Goal: Feedback & Contribution: Contribute content

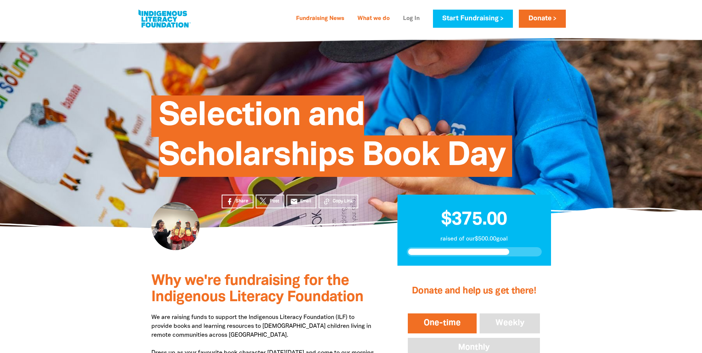
click at [412, 20] on link "Log In" at bounding box center [412, 19] width 26 height 12
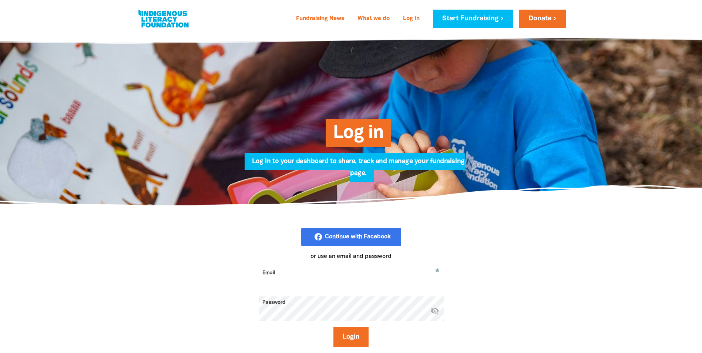
scroll to position [111, 0]
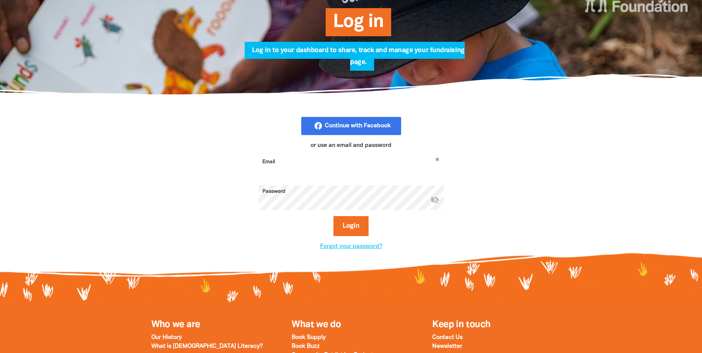
click at [320, 168] on input "Email" at bounding box center [351, 167] width 185 height 23
type input "l.sayers@federation.edu.au"
click at [342, 227] on button "Login" at bounding box center [351, 226] width 35 height 20
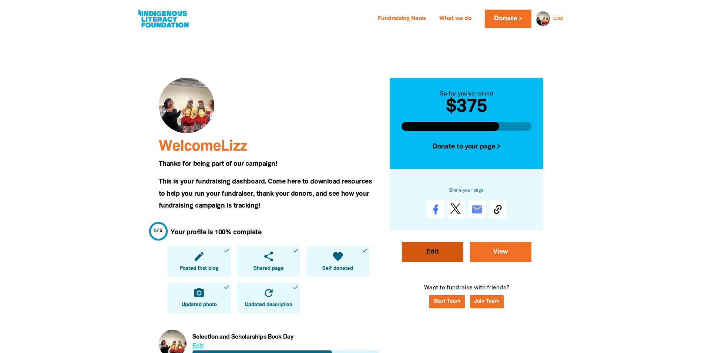
click at [438, 253] on link "Edit" at bounding box center [432, 252] width 61 height 20
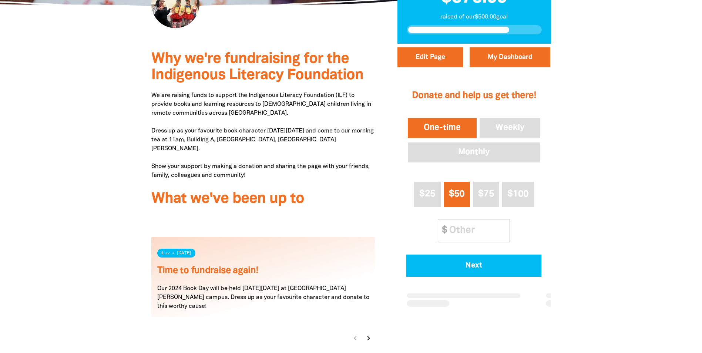
scroll to position [259, 0]
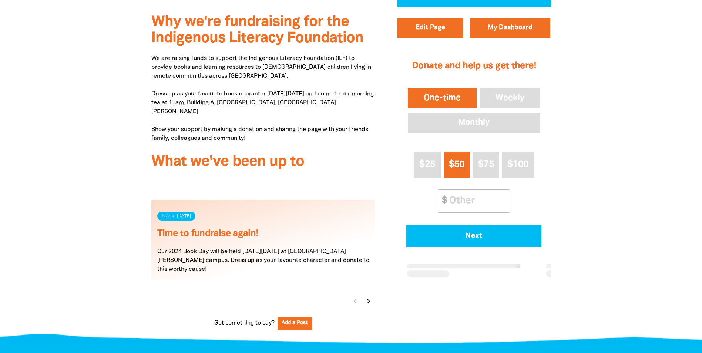
select select "Yes"
select select "Activity"
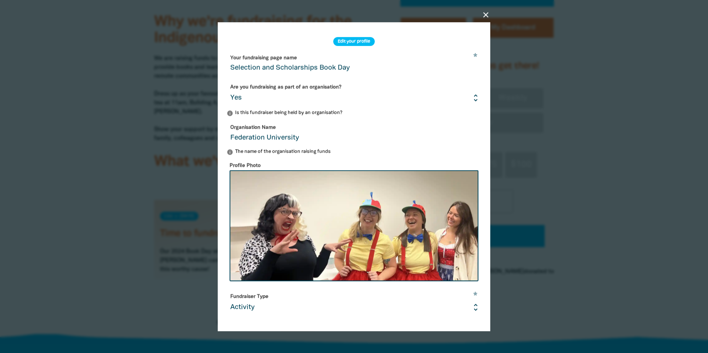
click at [485, 15] on icon "close" at bounding box center [485, 14] width 9 height 9
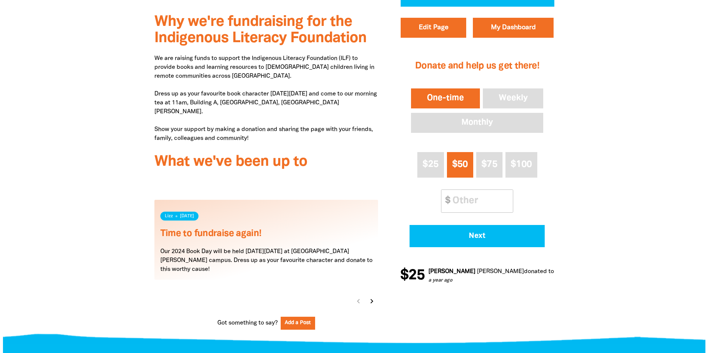
scroll to position [111, 0]
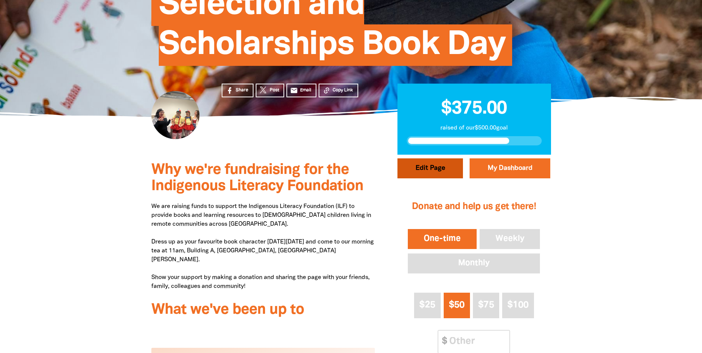
click at [438, 167] on button "Edit Page" at bounding box center [431, 168] width 66 height 20
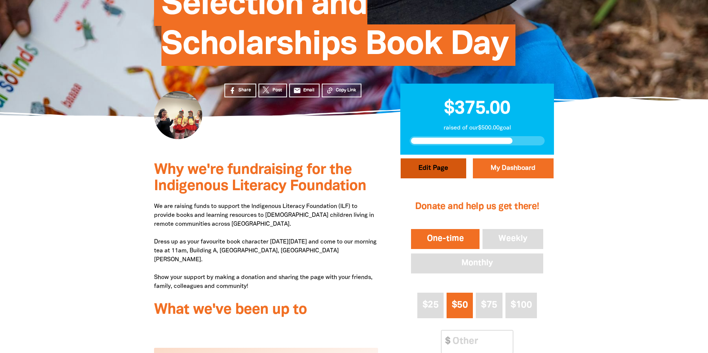
select select "Yes"
select select "Activity"
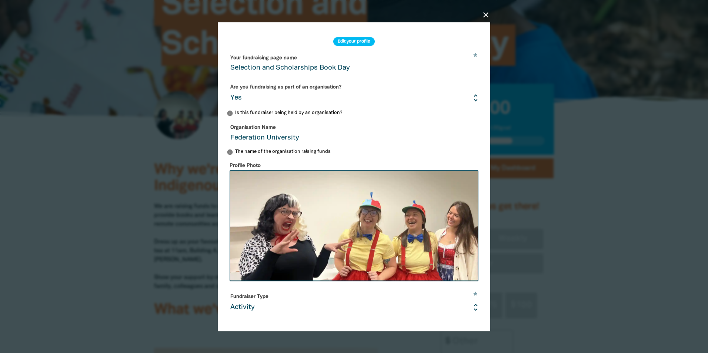
click at [486, 13] on icon "close" at bounding box center [485, 14] width 9 height 9
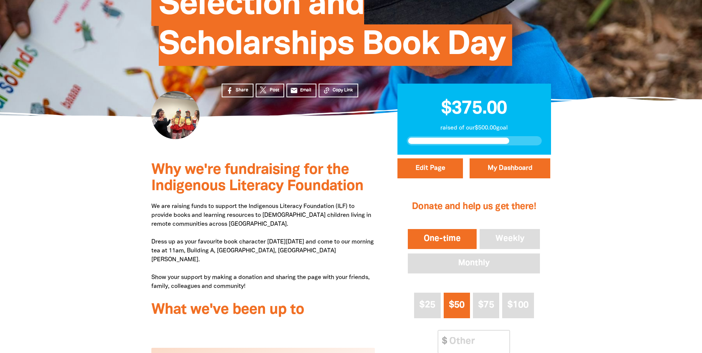
click at [208, 220] on p "We are raising funds to support the Indigenous Literacy Foundation (ILF) to pro…" at bounding box center [263, 246] width 224 height 89
click at [233, 226] on p "We are raising funds to support the Indigenous Literacy Foundation (ILF) to pro…" at bounding box center [263, 246] width 224 height 89
click at [441, 169] on button "Edit Page" at bounding box center [431, 168] width 66 height 20
select select "Yes"
select select "Activity"
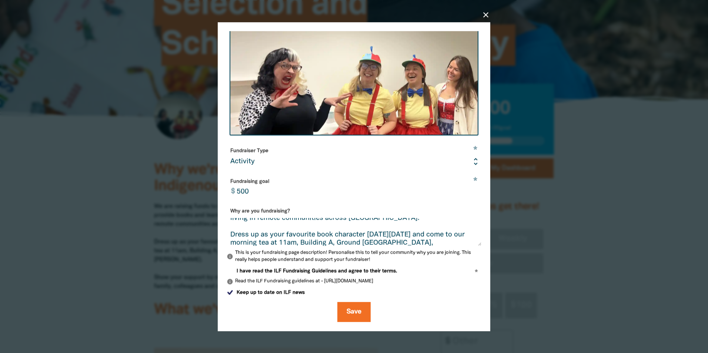
scroll to position [0, 0]
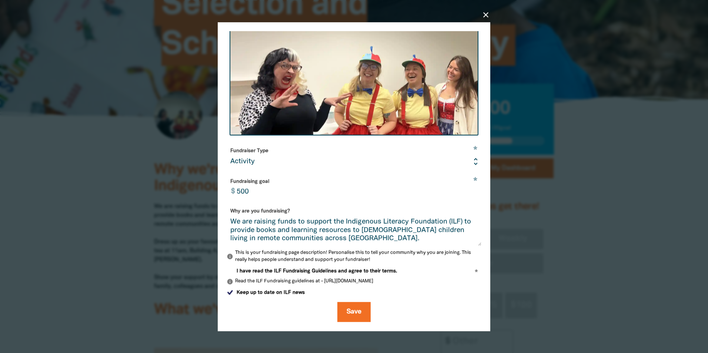
drag, startPoint x: 402, startPoint y: 226, endPoint x: 398, endPoint y: 224, distance: 4.0
click at [398, 224] on textarea "We are raising funds to support the Indigenous Literacy Foundation (ILF) to pro…" at bounding box center [354, 232] width 255 height 28
click at [443, 239] on textarea "We are raising funds to support the Indigenous Literacy Foundation (ILF) to pro…" at bounding box center [354, 232] width 255 height 28
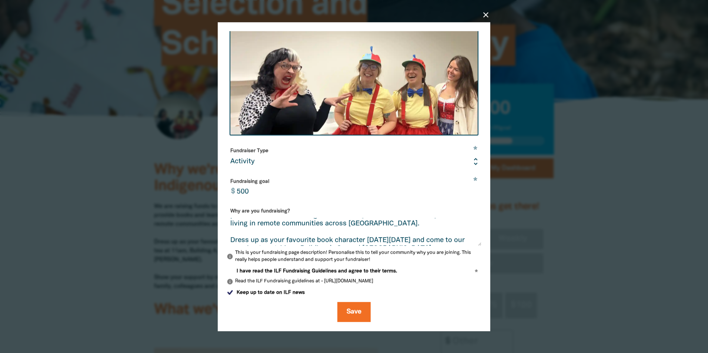
scroll to position [30, 0]
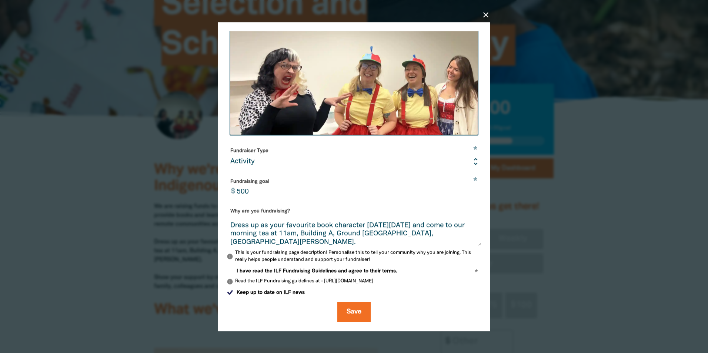
click at [402, 225] on textarea "We are raising funds to support the Indigenous Literacy Foundation (ILF) to pro…" at bounding box center [354, 232] width 255 height 28
click at [440, 225] on textarea "We are raising funds to support the Indigenous Literacy Foundation (ILF) to pro…" at bounding box center [354, 232] width 255 height 28
click at [391, 226] on textarea "We are raising funds to support the Indigenous Literacy Foundation (ILF) to pro…" at bounding box center [354, 232] width 255 height 28
click at [341, 235] on textarea "We are raising funds to support the Indigenous Literacy Foundation (ILF) to pro…" at bounding box center [354, 232] width 255 height 28
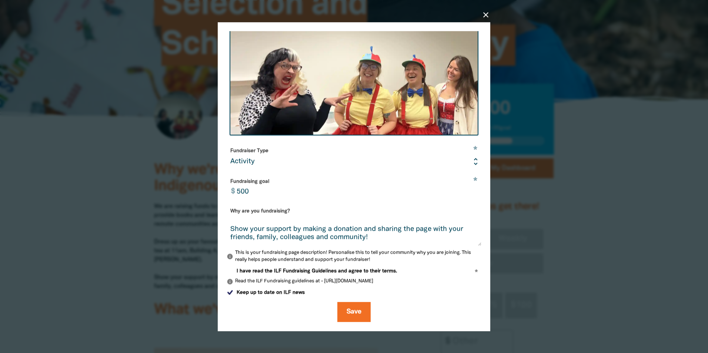
drag, startPoint x: 315, startPoint y: 241, endPoint x: 259, endPoint y: 245, distance: 56.4
click at [259, 245] on textarea "We are raising funds to support the Indigenous Literacy Foundation (ILF) to pro…" at bounding box center [354, 232] width 255 height 28
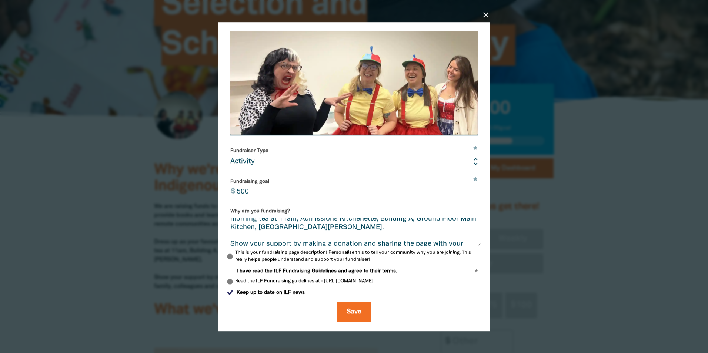
click at [273, 230] on textarea "We are raising funds to support the Indigenous Literacy Foundation (ILF) to pro…" at bounding box center [354, 232] width 255 height 28
drag, startPoint x: 316, startPoint y: 227, endPoint x: 232, endPoint y: 229, distance: 84.1
click at [232, 229] on textarea "We are raising funds to support the Indigenous Literacy Foundation (ILF) to pro…" at bounding box center [354, 232] width 255 height 28
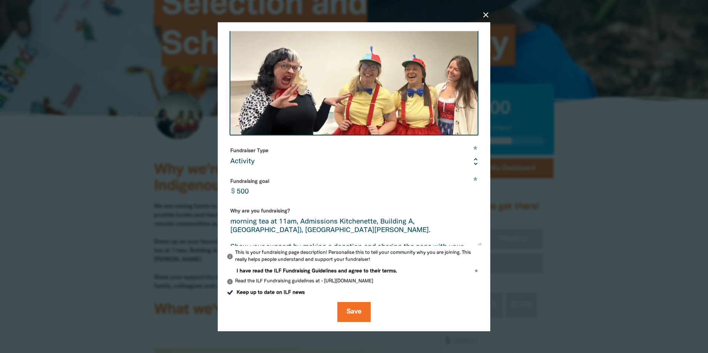
click at [230, 230] on textarea "We are raising funds to support the Indigenous Literacy Foundation (ILF) to pro…" at bounding box center [354, 232] width 255 height 28
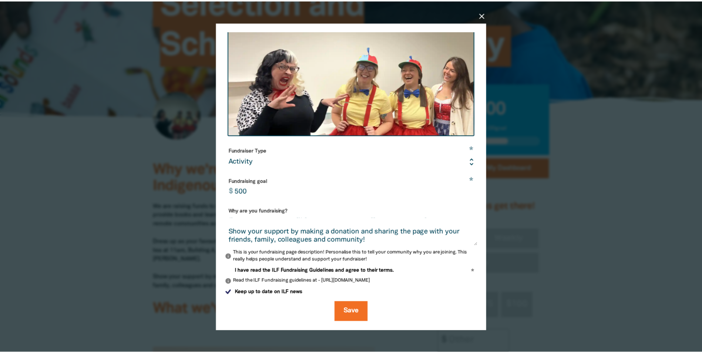
scroll to position [59, 0]
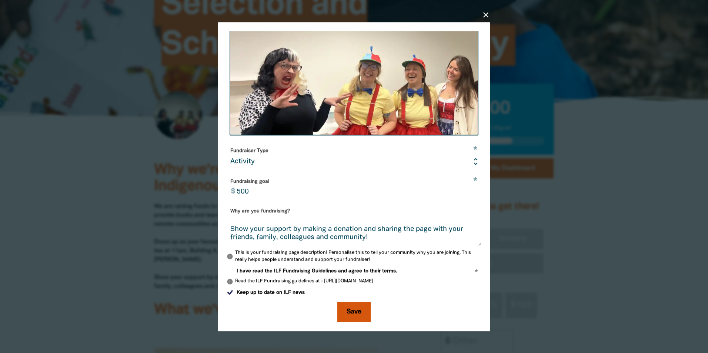
type textarea "We are raising funds to support the Indigenous Literacy Foundation (ILF) to pro…"
click at [345, 314] on button "Save" at bounding box center [353, 312] width 33 height 20
click at [464, 273] on div "I have read the ILF Fundraising Guidelines and agree to their terms. * This fie…" at bounding box center [354, 271] width 255 height 6
click at [300, 271] on span "I have read the ILF Fundraising Guidelines and agree to their terms." at bounding box center [317, 271] width 160 height 7
click at [234, 271] on input "I have read the ILF Fundraising Guidelines and agree to their terms." at bounding box center [230, 271] width 7 height 7
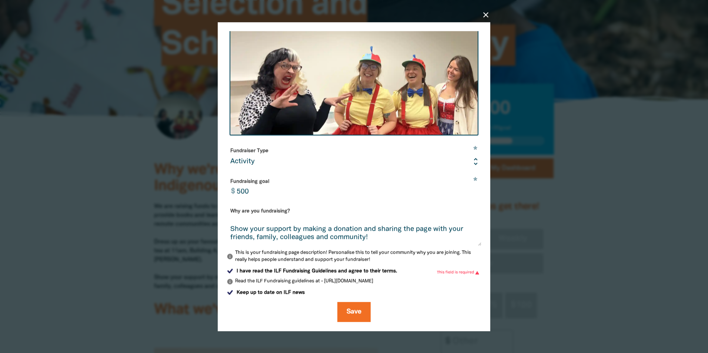
checkbox input "true"
click at [351, 310] on button "Save" at bounding box center [353, 312] width 33 height 20
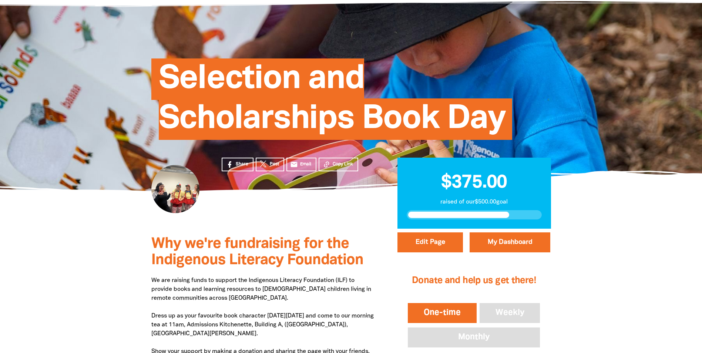
scroll to position [0, 0]
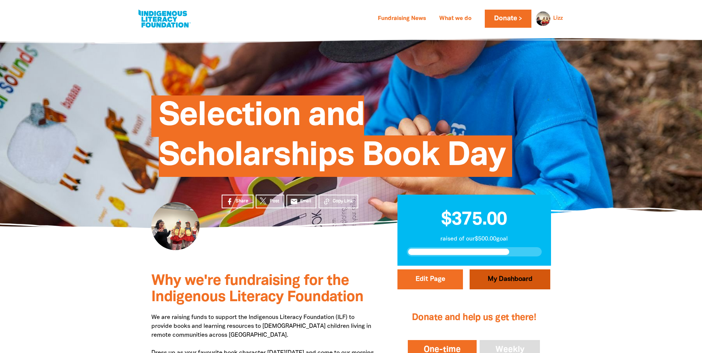
click at [520, 285] on link "My Dashboard" at bounding box center [510, 280] width 81 height 20
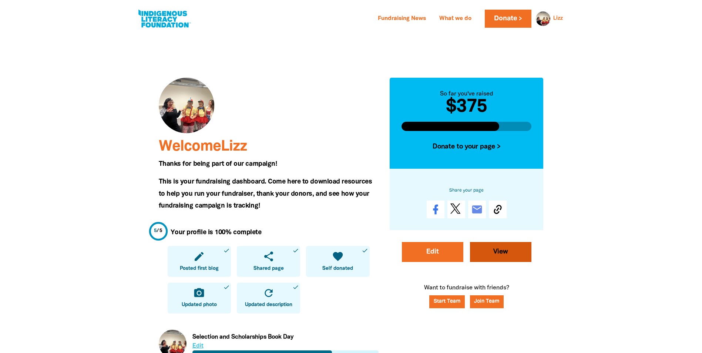
click at [504, 252] on link "View" at bounding box center [500, 252] width 61 height 20
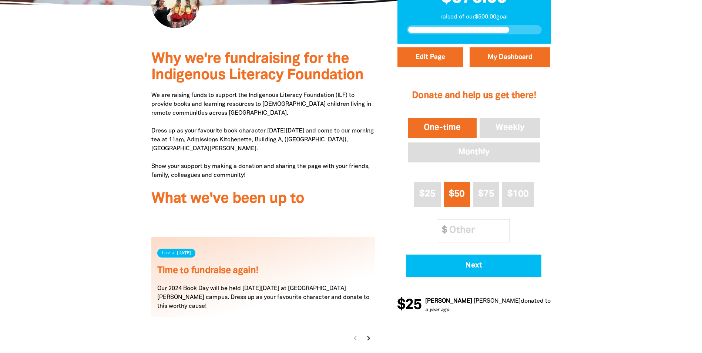
scroll to position [296, 0]
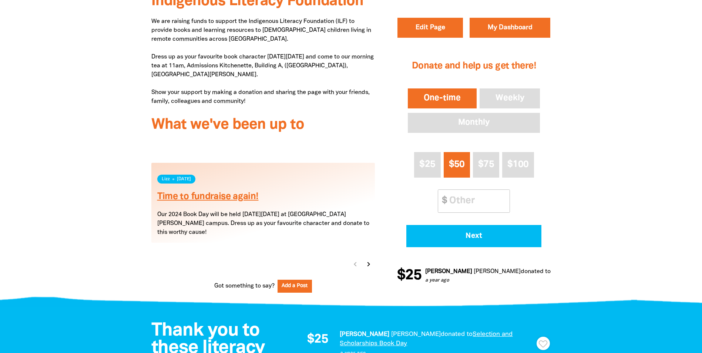
click at [187, 197] on link "Time to fundraise again!" at bounding box center [207, 197] width 101 height 9
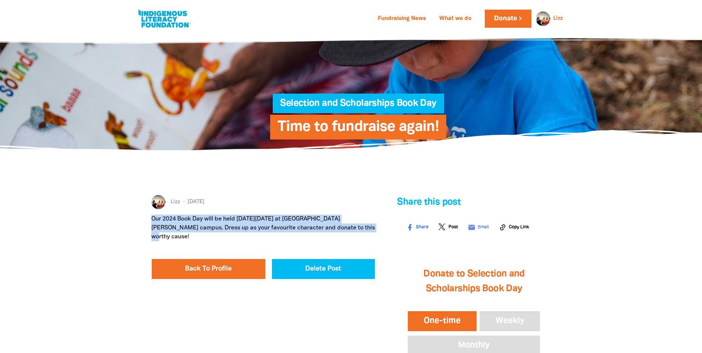
drag, startPoint x: 348, startPoint y: 226, endPoint x: 147, endPoint y: 222, distance: 201.8
click at [147, 222] on div "Lizz 22 Aug 2024 Our 2024 Book Day will be held on Tuesday 17 September at Mt H…" at bounding box center [263, 337] width 246 height 284
copy p "Our 2024 Book Day will be held on Tuesday 17 September at Mt Helen campus. Dres…"
click at [219, 263] on link "Back To Profile" at bounding box center [209, 269] width 114 height 20
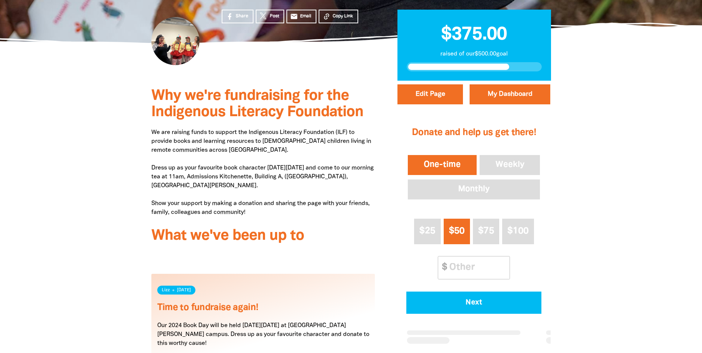
scroll to position [333, 0]
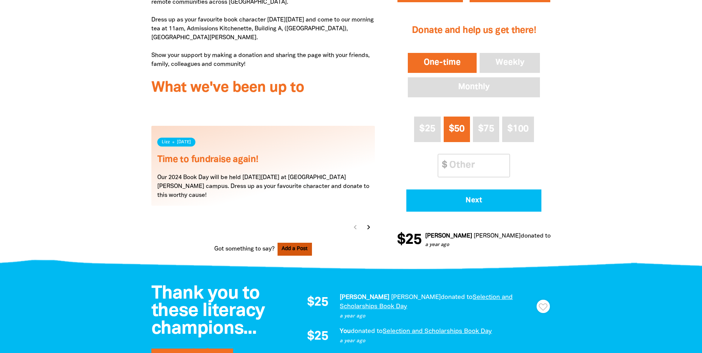
click at [284, 251] on button "Add a Post" at bounding box center [295, 249] width 35 height 13
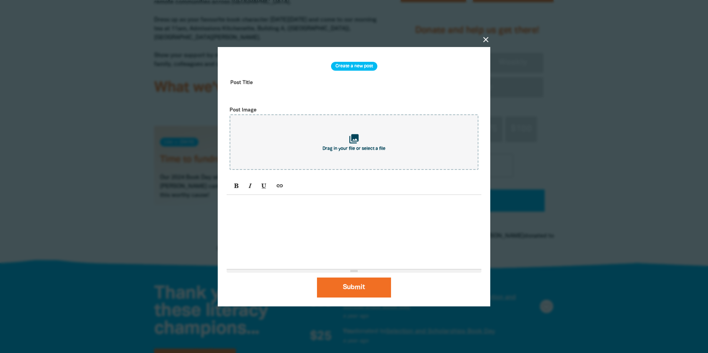
click at [266, 84] on input "text" at bounding box center [354, 87] width 255 height 23
type input "We doing it again!"
click at [254, 208] on p at bounding box center [353, 203] width 247 height 9
paste div
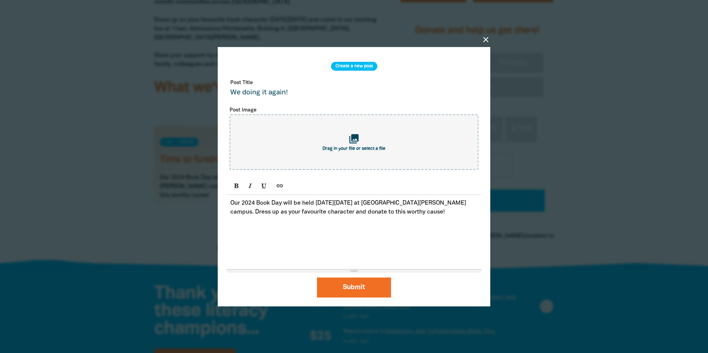
click at [254, 202] on p "Our 2024 Book Day will be held on Tuesday 17 September at Mt Helen campus. Dres…" at bounding box center [353, 208] width 247 height 18
drag, startPoint x: 356, startPoint y: 202, endPoint x: 351, endPoint y: 202, distance: 4.8
click at [351, 202] on p "Our 2025 Book Day will be held on Tuesday 17 September at Mt Helen campus. Dres…" at bounding box center [353, 208] width 247 height 18
drag, startPoint x: 389, startPoint y: 202, endPoint x: 360, endPoint y: 203, distance: 29.3
click at [360, 203] on p "Our 2025 Book Day will be held on Tuesday 26 September at Mt Helen campus. Dres…" at bounding box center [353, 208] width 247 height 18
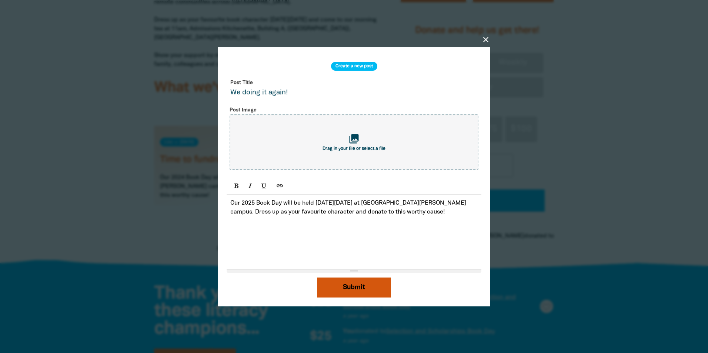
click at [362, 288] on button "Submit" at bounding box center [354, 288] width 74 height 20
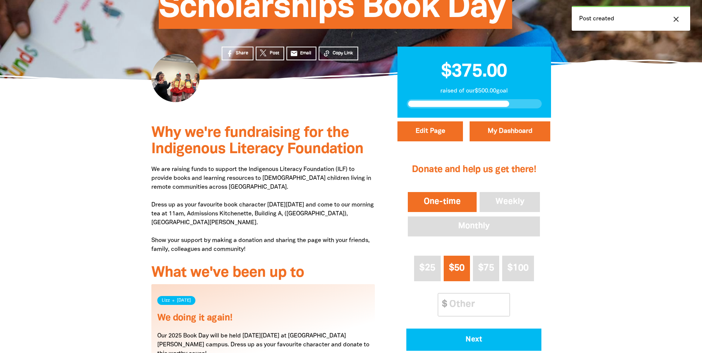
scroll to position [0, 0]
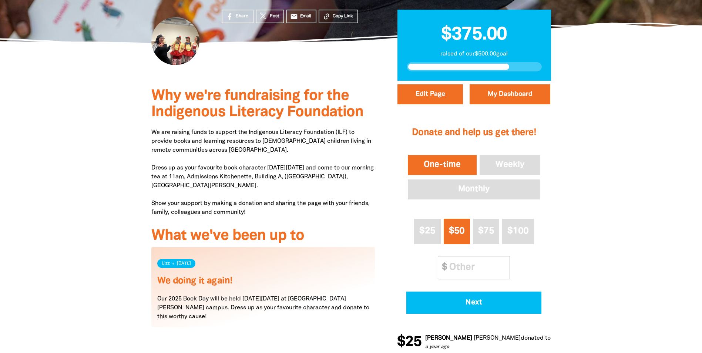
scroll to position [222, 0]
